Goal: Information Seeking & Learning: Learn about a topic

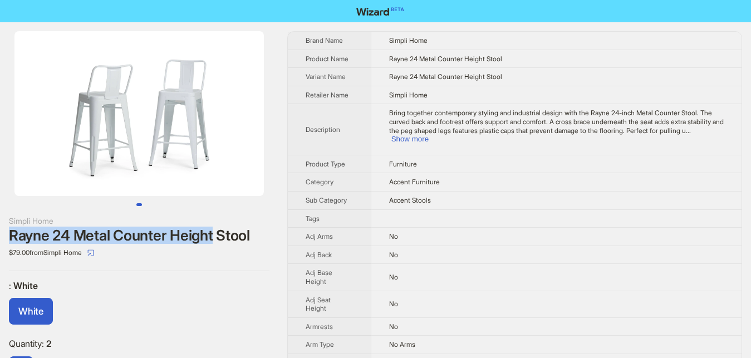
drag, startPoint x: 11, startPoint y: 230, endPoint x: 214, endPoint y: 233, distance: 202.6
click at [214, 233] on div "Simpli Home Rayne 24 Metal Counter Height Stool $79.00 from Simpli Home : White…" at bounding box center [139, 213] width 278 height 383
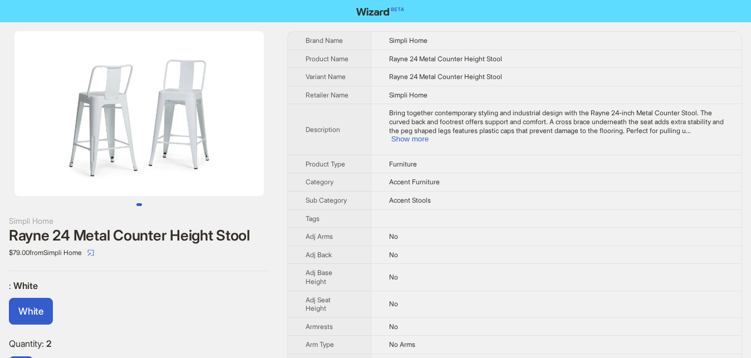
click at [161, 258] on div "$79.00 from Simpli Home" at bounding box center [139, 253] width 260 height 18
click at [147, 202] on div at bounding box center [139, 118] width 278 height 175
click at [145, 206] on div "Simpli Home Rayne 24 Metal Counter Height Stool $79.00 from Simpli Home : White…" at bounding box center [139, 213] width 278 height 383
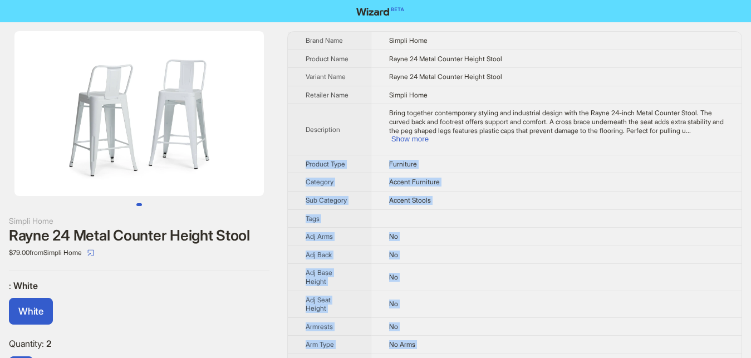
drag, startPoint x: 296, startPoint y: 36, endPoint x: 436, endPoint y: 347, distance: 341.2
copy tbody "Product Type Furniture Category Accent Furniture Sub Category Accent Stools Tag…"
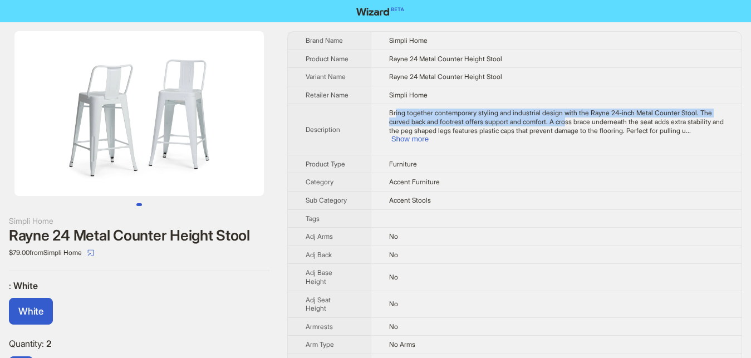
drag, startPoint x: 394, startPoint y: 115, endPoint x: 562, endPoint y: 122, distance: 168.2
click at [562, 122] on span "Bring together contemporary styling and industrial design with the Rayne 24-inc…" at bounding box center [556, 122] width 334 height 26
click at [608, 115] on span "Bring together contemporary styling and industrial design with the Rayne 24-inc…" at bounding box center [556, 122] width 334 height 26
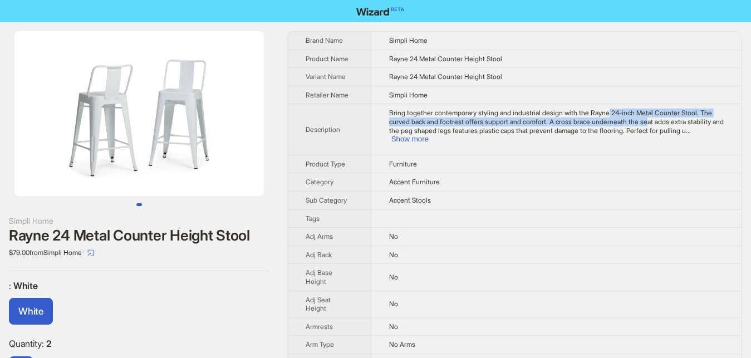
drag, startPoint x: 603, startPoint y: 115, endPoint x: 642, endPoint y: 119, distance: 39.2
click at [642, 119] on span "Bring together contemporary styling and industrial design with the Rayne 24-inc…" at bounding box center [556, 122] width 334 height 26
click at [428, 135] on button "Show more" at bounding box center [409, 139] width 37 height 8
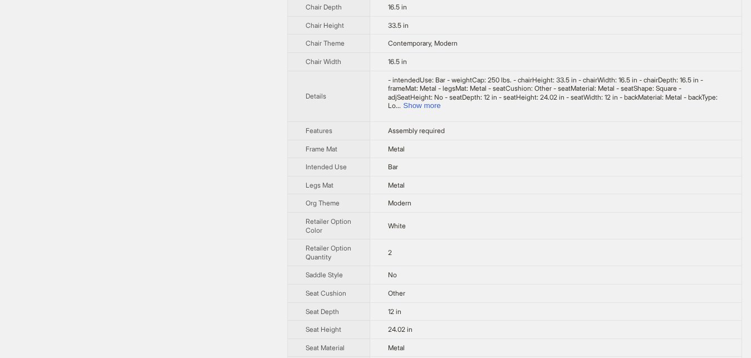
scroll to position [511, 0]
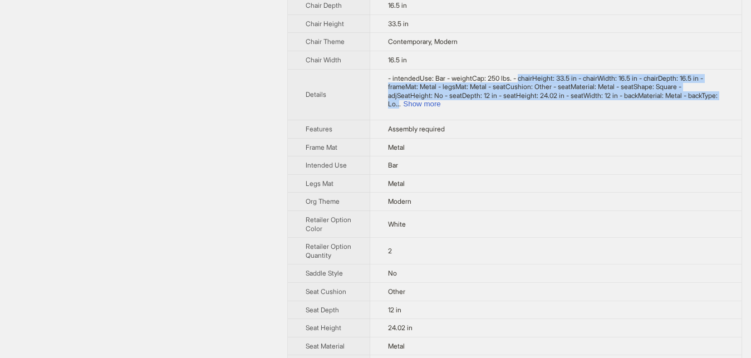
drag, startPoint x: 514, startPoint y: 77, endPoint x: 683, endPoint y: 92, distance: 170.3
click at [682, 92] on div "- intendedUse: Bar - weightCap: 250 lbs. - chairHeight: 33.5 in - chairWidth: 1…" at bounding box center [556, 91] width 336 height 35
click at [440, 100] on button "Show more" at bounding box center [421, 104] width 37 height 8
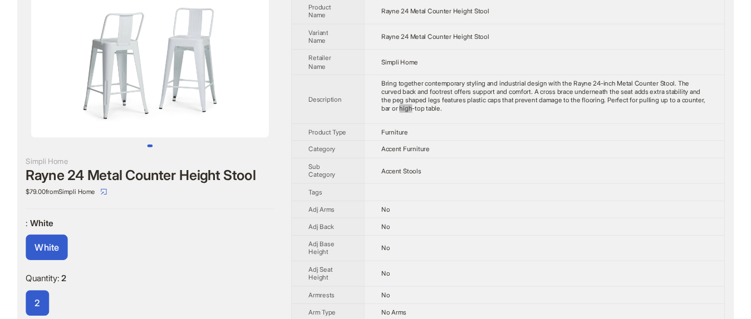
scroll to position [0, 0]
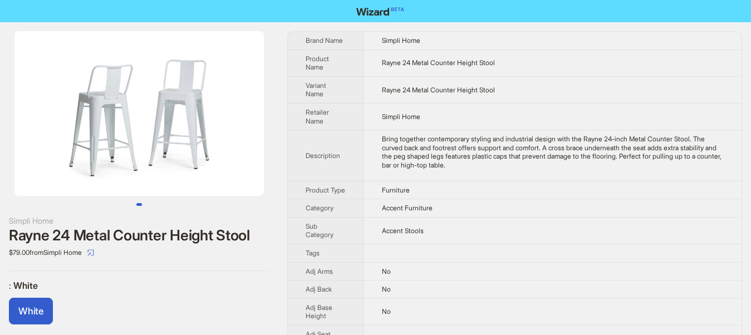
click at [253, 228] on div "Rayne 24 Metal Counter Height Stool" at bounding box center [139, 235] width 260 height 17
drag, startPoint x: 423, startPoint y: 88, endPoint x: 503, endPoint y: 90, distance: 79.6
click at [503, 90] on td "Rayne 24 Metal Counter Height Stool" at bounding box center [552, 89] width 378 height 27
click at [369, 98] on td "Rayne 24 Metal Counter Height Stool" at bounding box center [552, 89] width 378 height 27
click at [436, 87] on span "Rayne 24 Metal Counter Height Stool" at bounding box center [438, 90] width 113 height 8
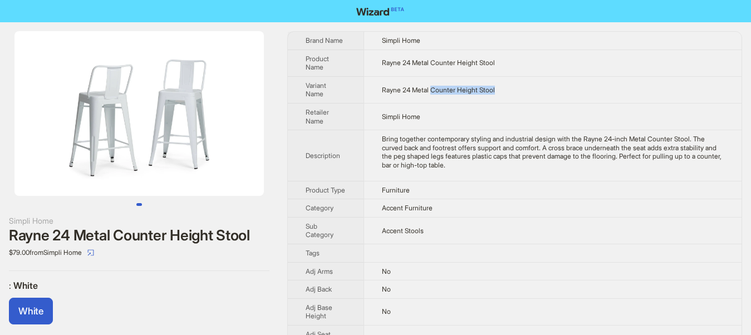
drag, startPoint x: 436, startPoint y: 87, endPoint x: 480, endPoint y: 86, distance: 44.0
click at [480, 86] on span "Rayne 24 Metal Counter Height Stool" at bounding box center [438, 90] width 113 height 8
copy span "Counter Height Stool"
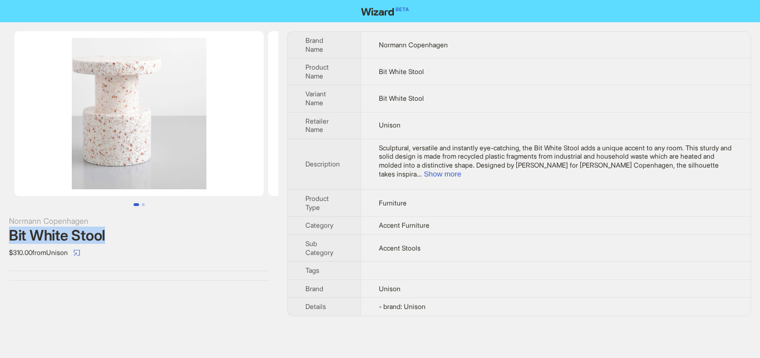
drag, startPoint x: 12, startPoint y: 238, endPoint x: 122, endPoint y: 235, distance: 110.8
click at [122, 235] on div "Bit White Stool" at bounding box center [139, 235] width 260 height 17
drag, startPoint x: 211, startPoint y: 236, endPoint x: 150, endPoint y: 3, distance: 240.4
click at [211, 236] on div "Bit White Stool" at bounding box center [139, 235] width 260 height 17
